Goal: Transaction & Acquisition: Download file/media

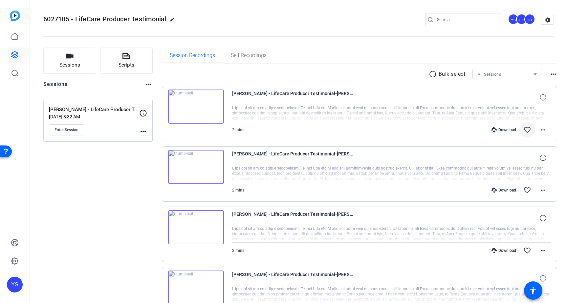
click at [525, 130] on mat-icon "favorite_border" at bounding box center [527, 130] width 8 height 8
click at [58, 130] on span "Enter Session" at bounding box center [66, 129] width 24 height 5
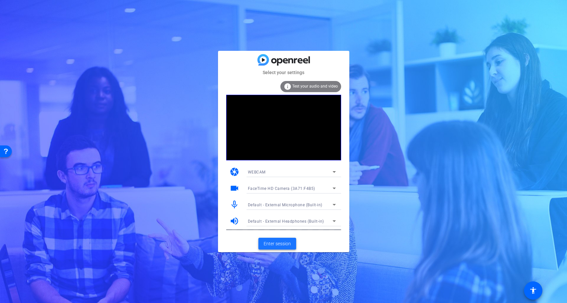
click at [276, 245] on span "Enter session" at bounding box center [277, 244] width 27 height 7
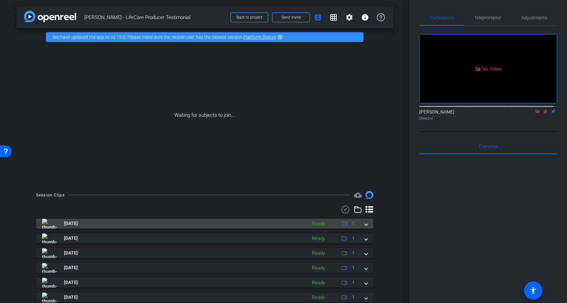
click at [365, 224] on span at bounding box center [366, 223] width 3 height 7
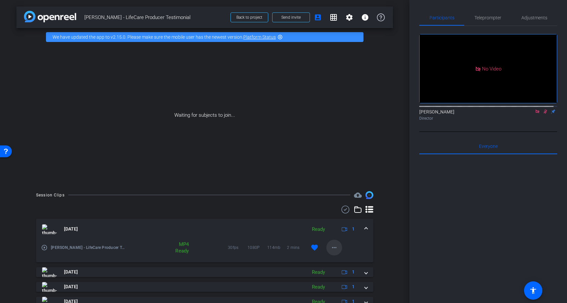
click at [331, 249] on mat-icon "more_horiz" at bounding box center [334, 248] width 8 height 8
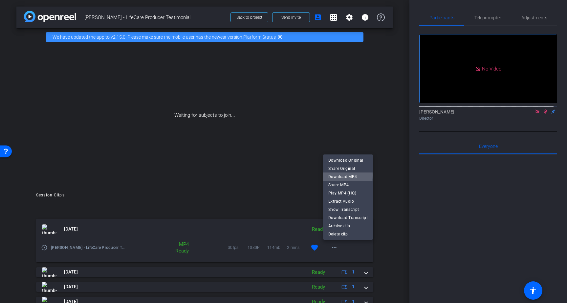
click at [340, 175] on span "Download MP4" at bounding box center [347, 177] width 39 height 8
